Goal: Task Accomplishment & Management: Complete application form

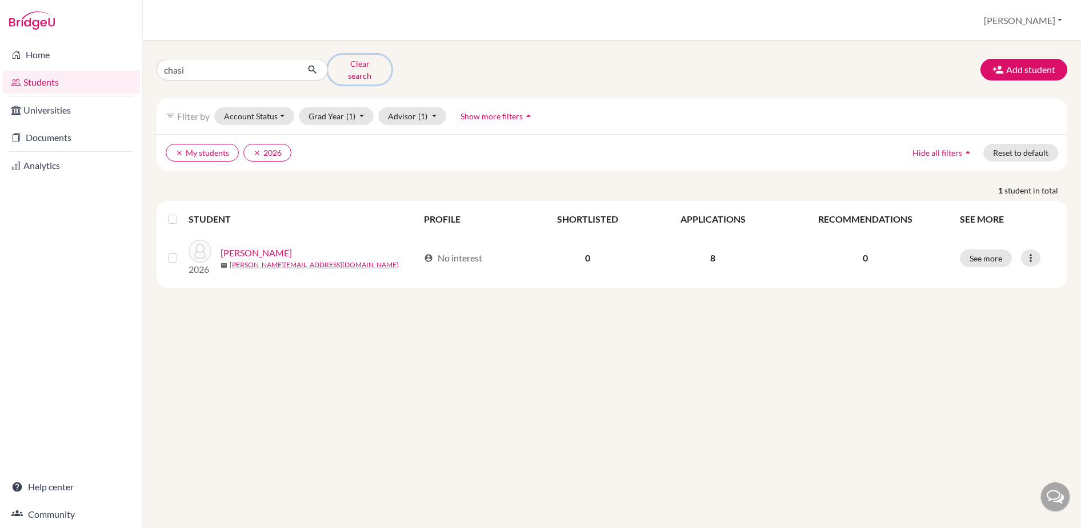
click at [360, 65] on button "Clear search" at bounding box center [359, 70] width 63 height 30
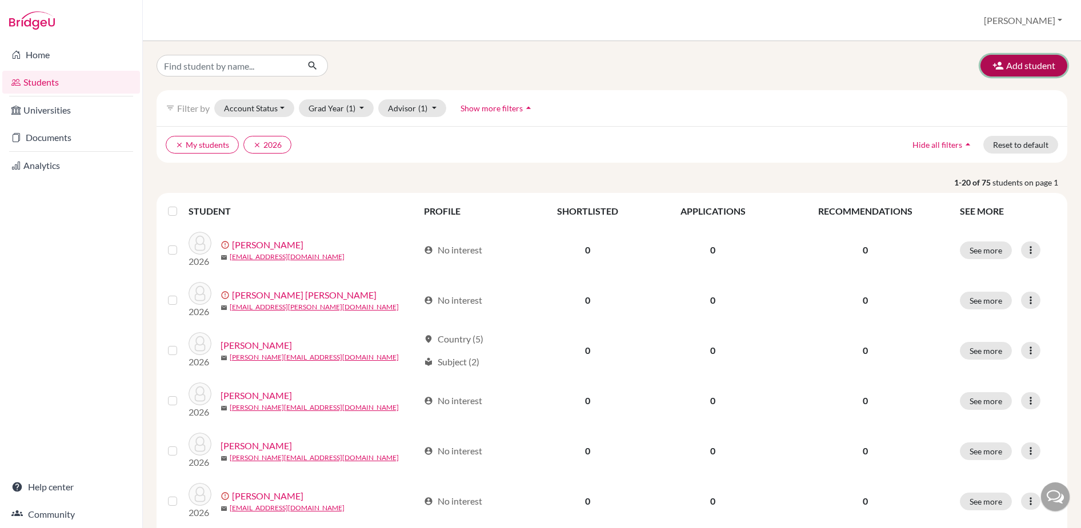
click at [1034, 65] on button "Add student" at bounding box center [1023, 66] width 87 height 22
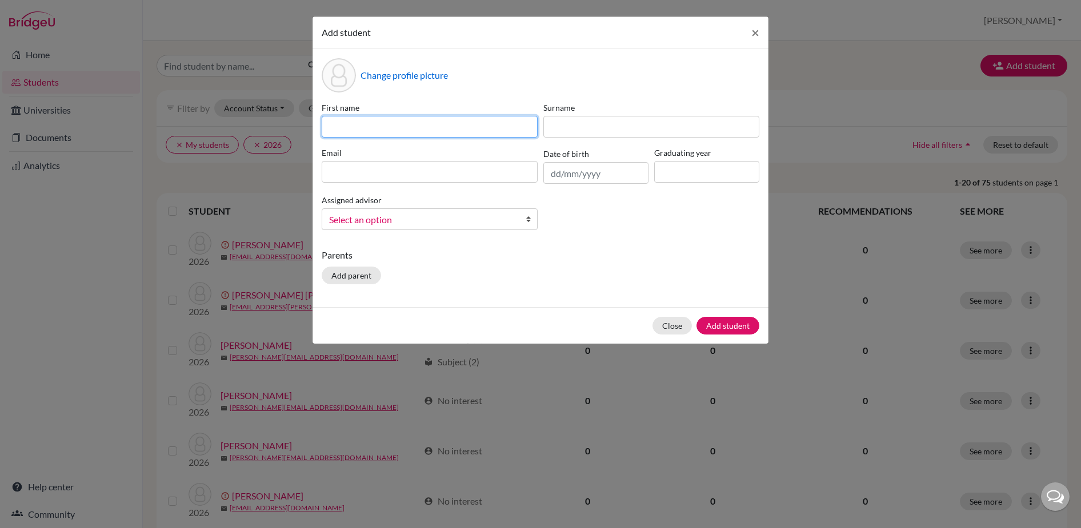
click at [396, 121] on input at bounding box center [430, 127] width 216 height 22
type input "Victoria"
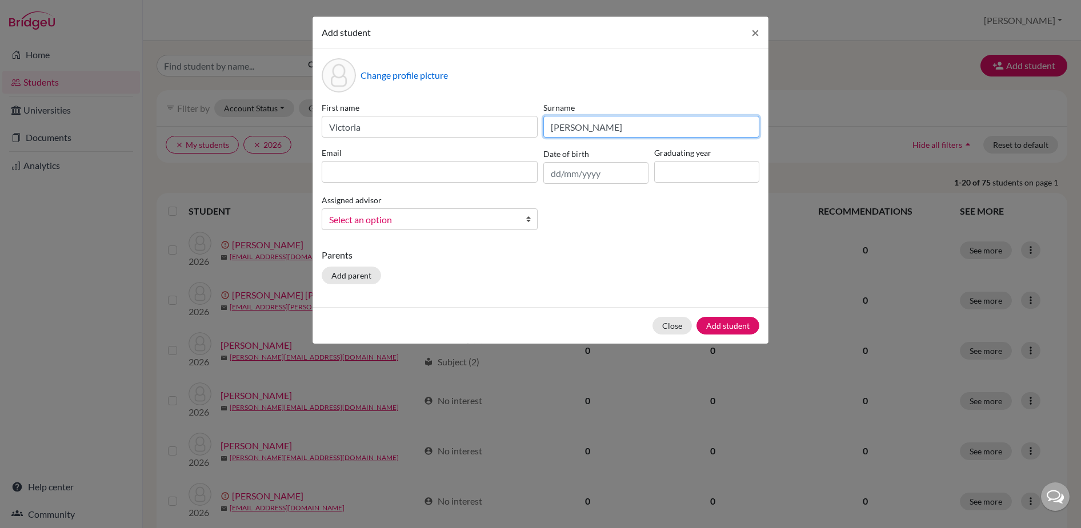
type input "[PERSON_NAME]"
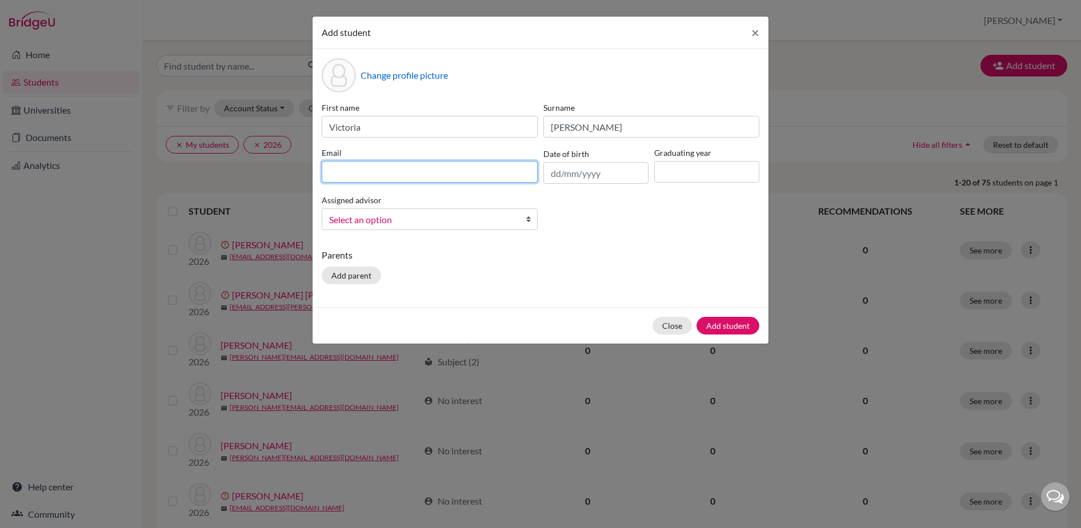
paste input "[EMAIL_ADDRESS][DOMAIN_NAME]"
type input "[EMAIL_ADDRESS][DOMAIN_NAME]"
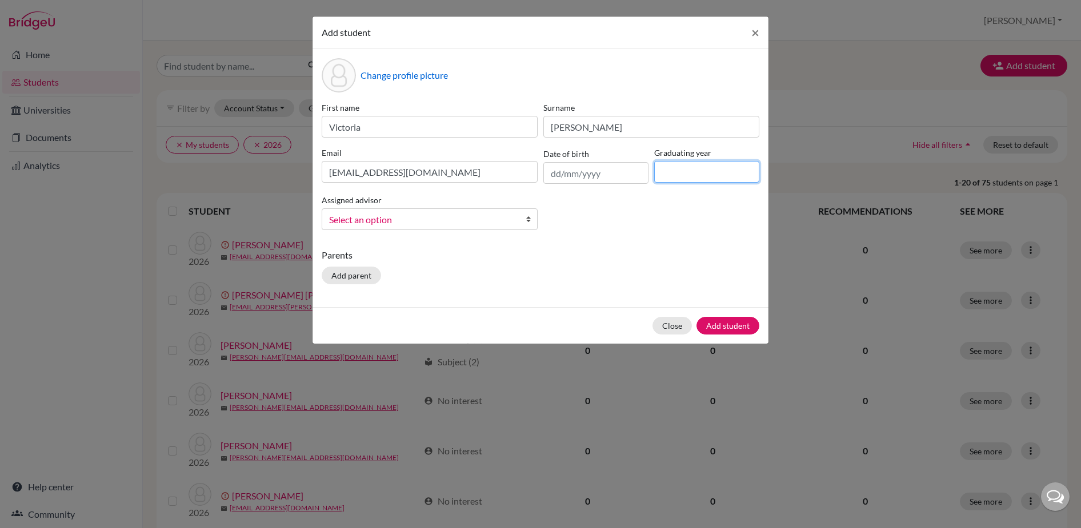
click at [684, 176] on input at bounding box center [706, 172] width 105 height 22
type input "2026"
click at [604, 172] on input "text" at bounding box center [595, 173] width 105 height 22
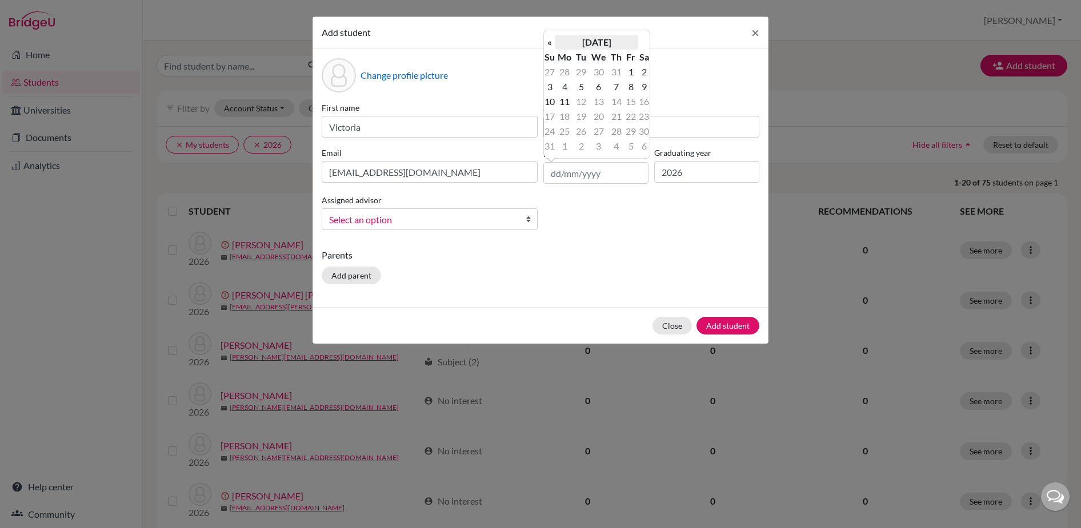
click at [596, 41] on th "[DATE]" at bounding box center [596, 42] width 83 height 15
click at [550, 50] on th "«" at bounding box center [549, 46] width 11 height 15
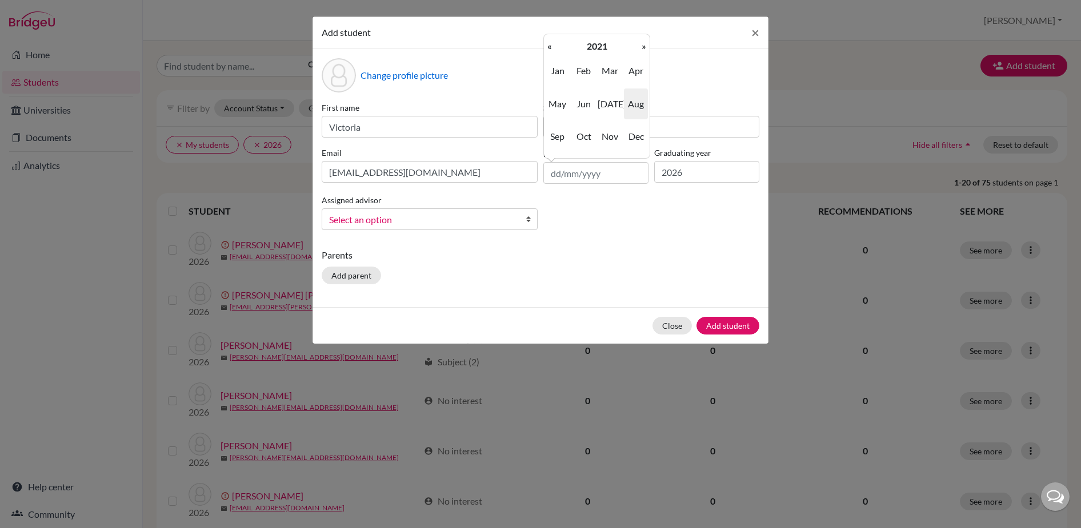
click at [550, 50] on th "«" at bounding box center [549, 46] width 11 height 15
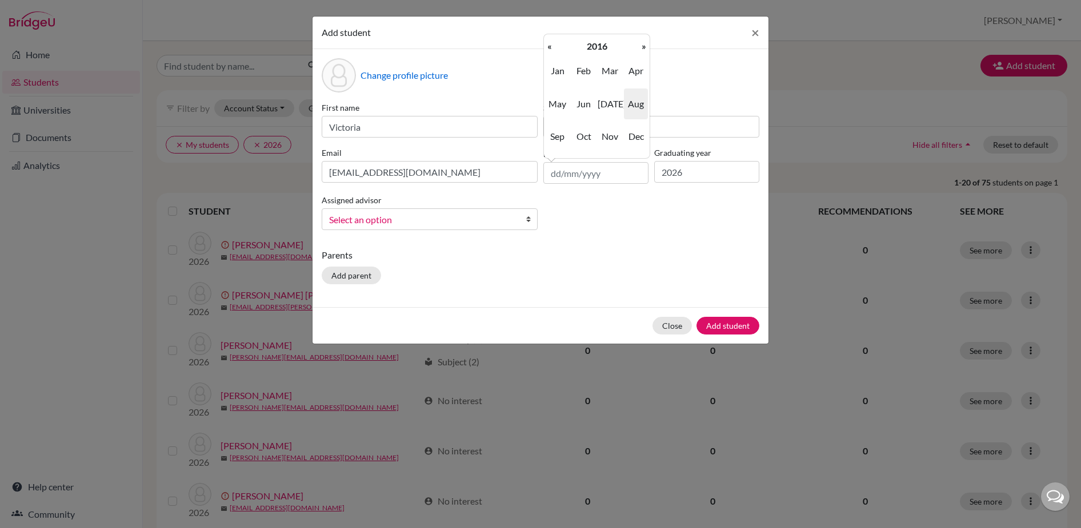
click at [550, 50] on th "«" at bounding box center [549, 46] width 11 height 15
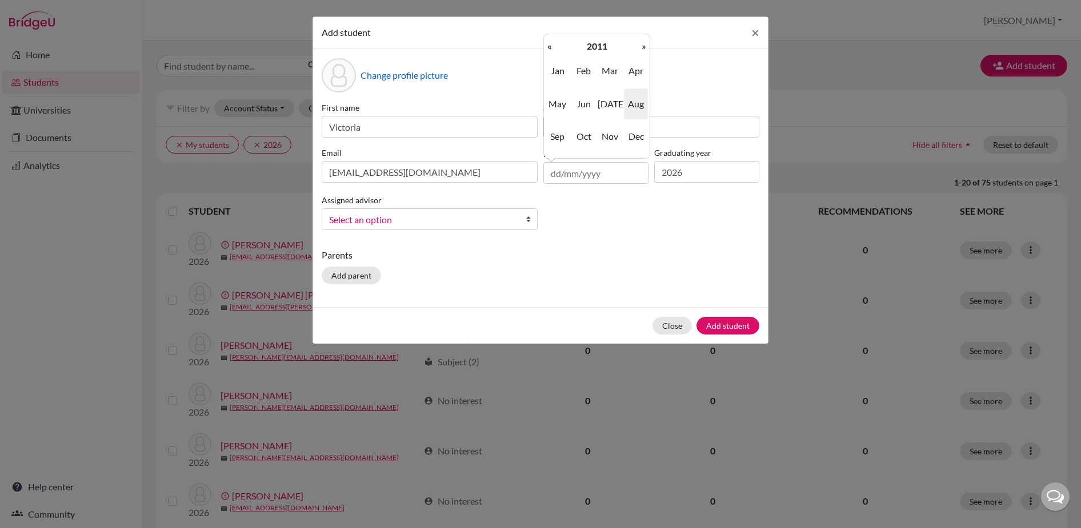
click at [550, 50] on th "«" at bounding box center [549, 46] width 11 height 15
click at [612, 71] on span "Mar" at bounding box center [609, 70] width 24 height 31
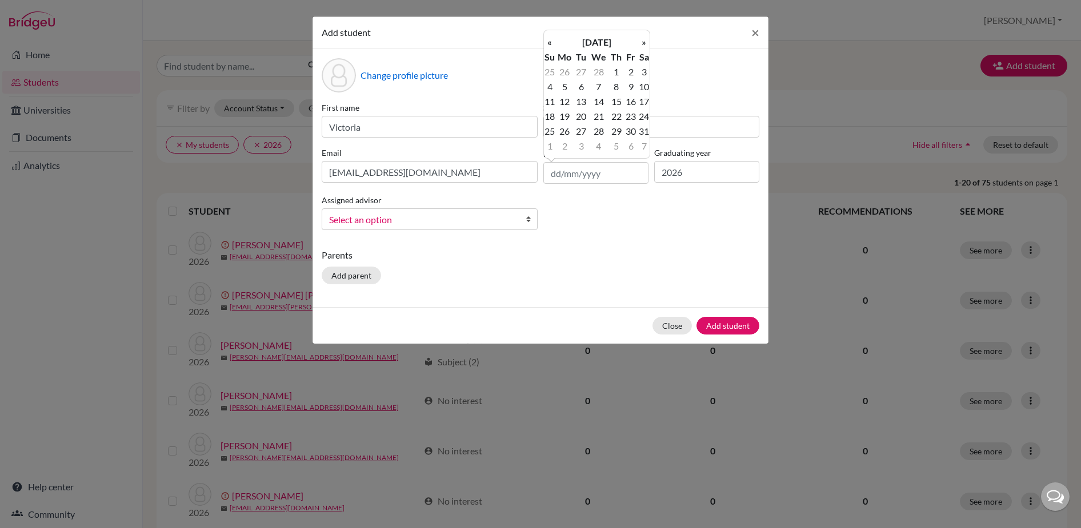
click at [583, 85] on td "6" at bounding box center [581, 86] width 14 height 15
type input "[DATE]"
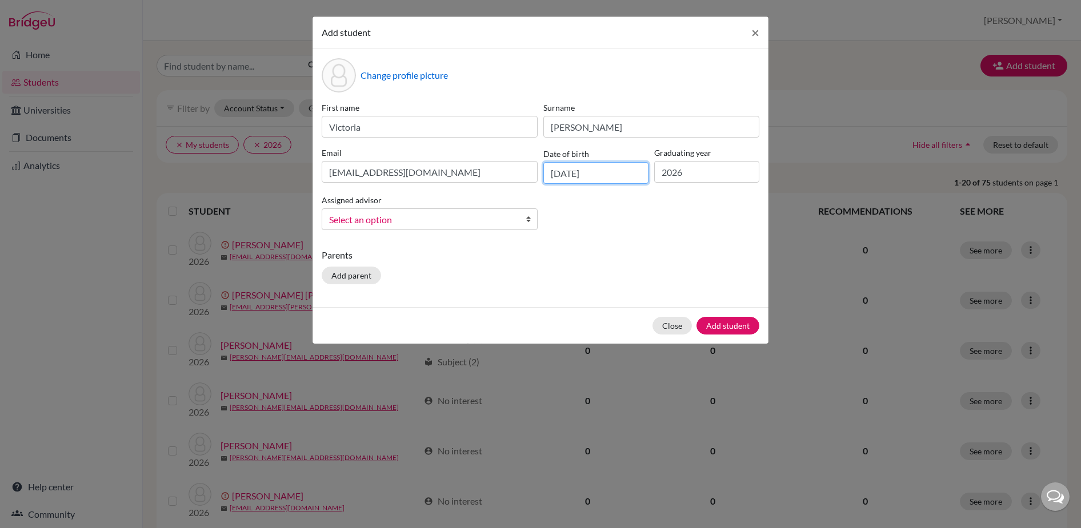
click at [619, 175] on input "[DATE]" at bounding box center [595, 173] width 105 height 22
click at [744, 325] on button "Add student" at bounding box center [727, 326] width 63 height 18
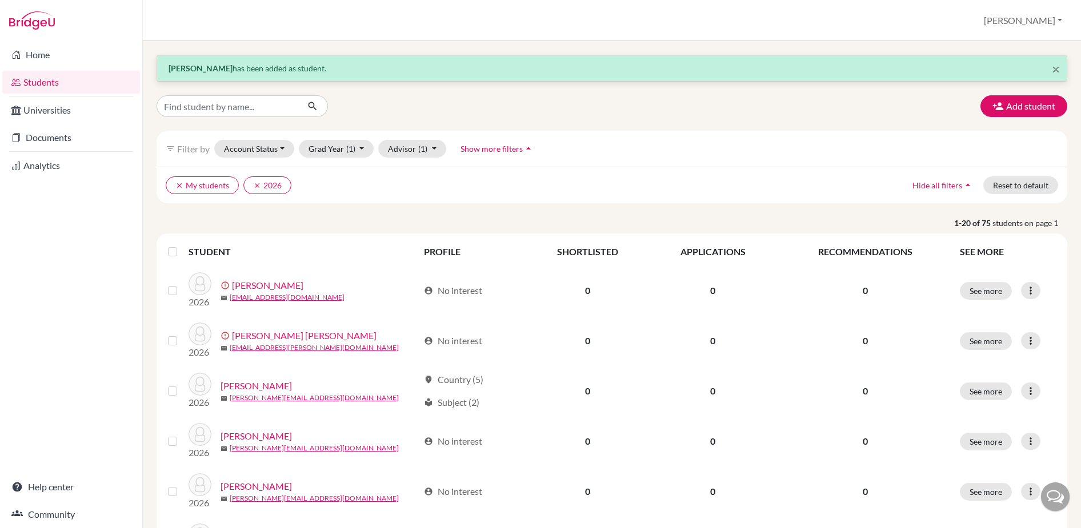
click at [887, 69] on p "[PERSON_NAME] has been added as student." at bounding box center [611, 68] width 886 height 12
